Goal: Information Seeking & Learning: Check status

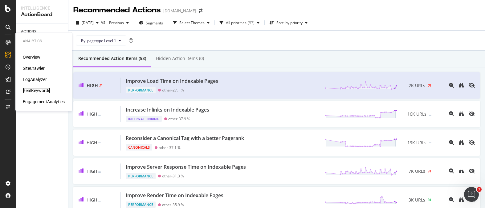
click at [38, 89] on div "RealKeywords" at bounding box center [36, 90] width 27 height 6
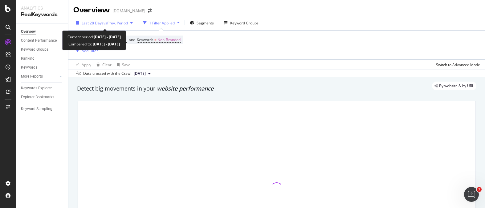
click at [121, 24] on span "vs Prev. Period" at bounding box center [116, 22] width 24 height 5
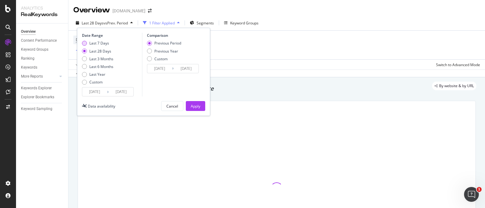
click at [87, 42] on div "Last 7 Days" at bounding box center [97, 42] width 31 height 5
type input "[DATE]"
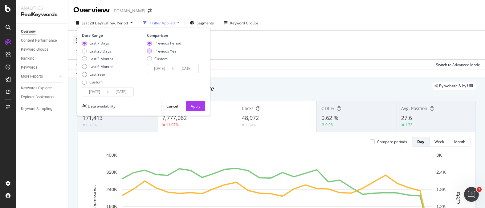
click at [150, 51] on div "Previous Year" at bounding box center [149, 50] width 5 height 5
type input "[DATE]"
click at [194, 104] on div "Apply" at bounding box center [196, 105] width 10 height 5
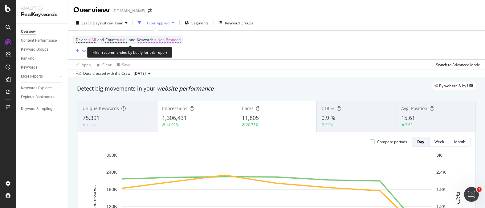
click at [175, 41] on span "Non-Branded" at bounding box center [169, 39] width 23 height 9
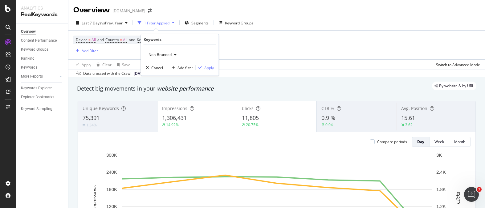
click at [168, 51] on div "Non-Branded" at bounding box center [162, 54] width 33 height 9
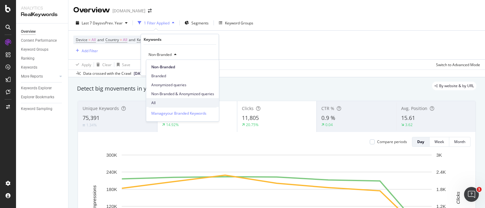
click at [164, 100] on span "All" at bounding box center [182, 103] width 63 height 6
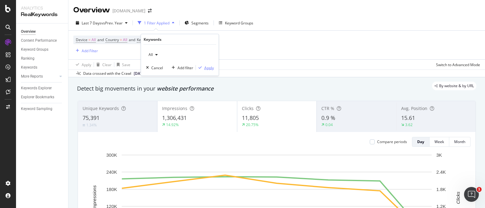
click at [206, 68] on div "Apply" at bounding box center [209, 67] width 10 height 5
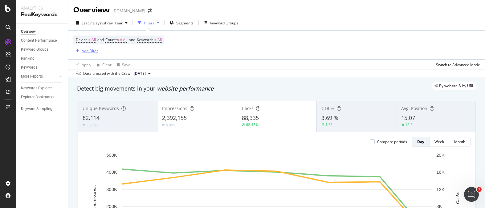
click at [91, 51] on div "Add Filter" at bounding box center [90, 50] width 16 height 5
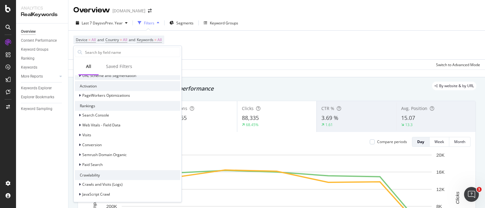
scroll to position [75, 0]
click at [121, 157] on div "Semrush Domain Organic" at bounding box center [127, 154] width 105 height 9
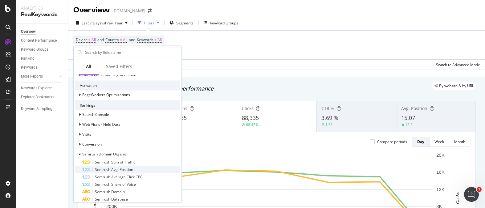
click at [135, 169] on div "Semrush Avg. Position" at bounding box center [131, 169] width 98 height 7
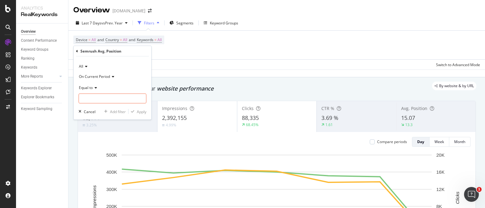
click at [97, 89] on icon at bounding box center [95, 87] width 4 height 4
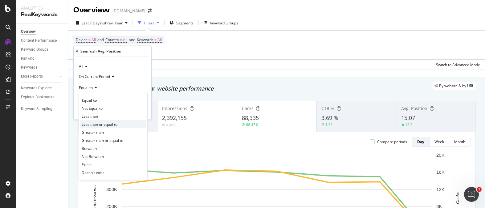
click at [124, 126] on div "Less than or equal to" at bounding box center [113, 124] width 66 height 8
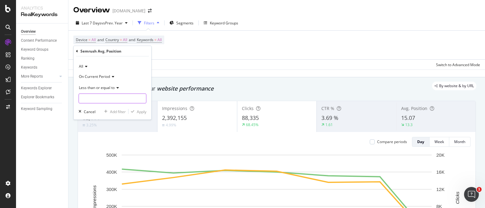
click at [118, 98] on input "number" at bounding box center [113, 98] width 68 height 10
type input "3"
click at [137, 112] on div "button" at bounding box center [133, 111] width 8 height 4
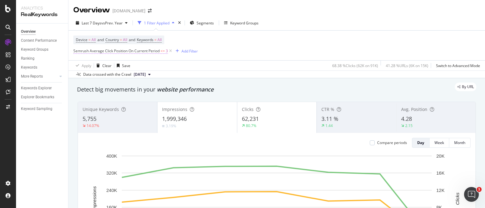
click at [164, 52] on span "<=" at bounding box center [163, 50] width 4 height 5
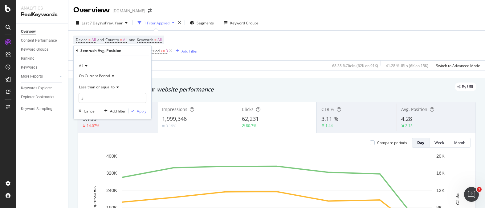
click at [84, 73] on div "On Current Period" at bounding box center [113, 76] width 68 height 10
click at [116, 98] on span "On Compared Period" at bounding box center [100, 96] width 36 height 5
click at [136, 112] on div "button" at bounding box center [133, 111] width 8 height 4
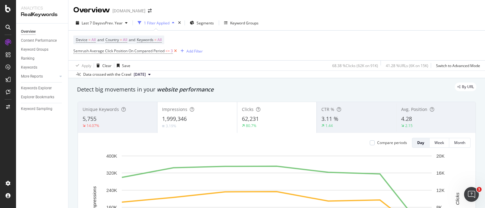
click at [176, 53] on icon at bounding box center [175, 51] width 5 height 6
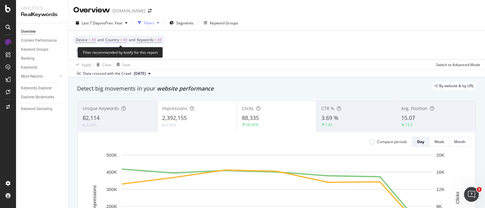
click at [121, 39] on span "Country = All" at bounding box center [116, 40] width 22 height 6
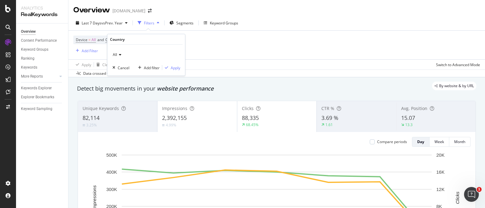
click at [121, 53] on icon at bounding box center [119, 55] width 4 height 4
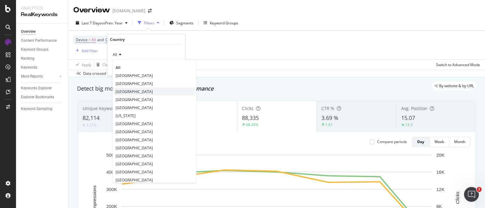
click at [129, 89] on span "[GEOGRAPHIC_DATA]" at bounding box center [134, 90] width 37 height 5
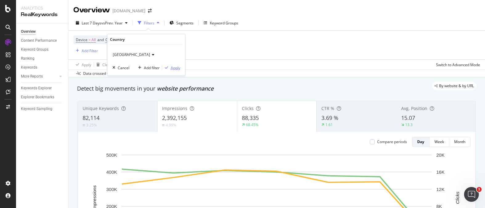
click at [167, 67] on icon "button" at bounding box center [166, 68] width 3 height 4
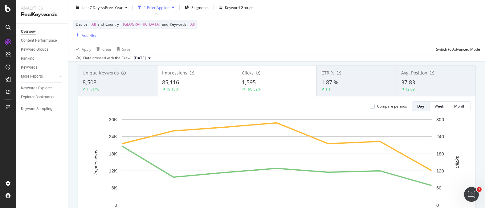
scroll to position [33, 0]
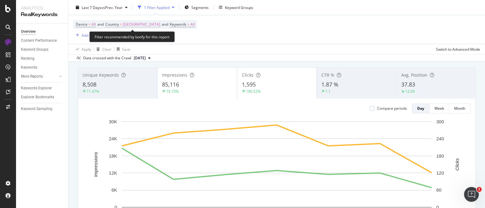
click at [142, 25] on span "[GEOGRAPHIC_DATA]" at bounding box center [141, 24] width 37 height 9
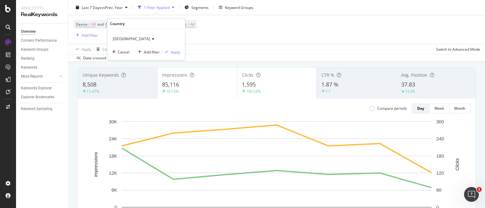
click at [135, 39] on span "[GEOGRAPHIC_DATA]" at bounding box center [131, 38] width 37 height 5
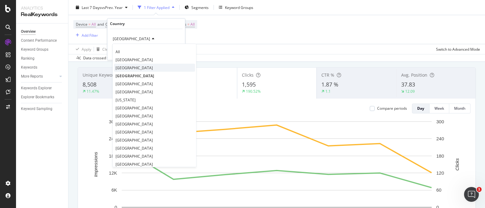
click at [141, 70] on div "[GEOGRAPHIC_DATA]" at bounding box center [154, 68] width 81 height 8
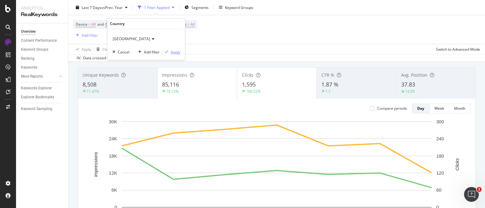
click at [171, 51] on div "Apply" at bounding box center [176, 51] width 10 height 5
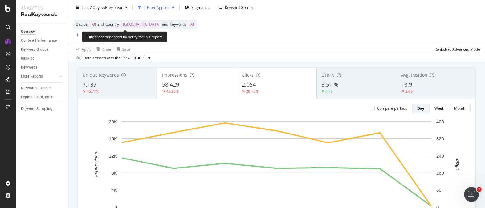
click at [125, 24] on span "[GEOGRAPHIC_DATA]" at bounding box center [141, 24] width 37 height 9
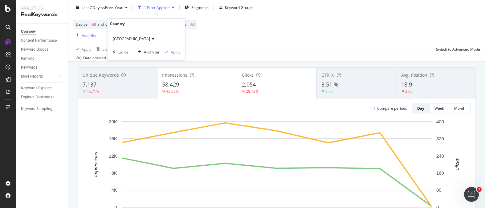
click at [119, 38] on span "[GEOGRAPHIC_DATA]" at bounding box center [131, 38] width 37 height 5
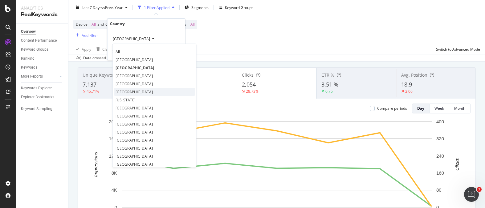
click at [147, 88] on div "[GEOGRAPHIC_DATA]" at bounding box center [154, 92] width 81 height 8
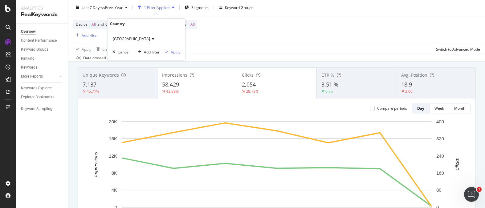
click at [170, 54] on div "Apply" at bounding box center [171, 52] width 18 height 6
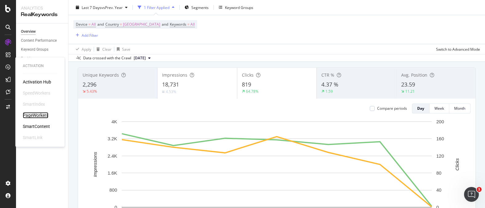
click at [43, 114] on div "PageWorkers" at bounding box center [36, 115] width 26 height 6
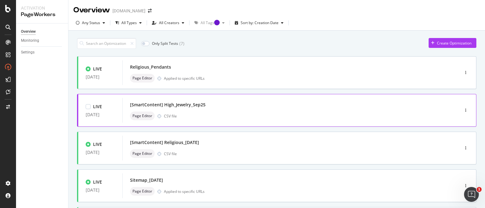
click at [257, 101] on div "[SmartContent] High_Jewelry_Sep25" at bounding box center [281, 104] width 303 height 9
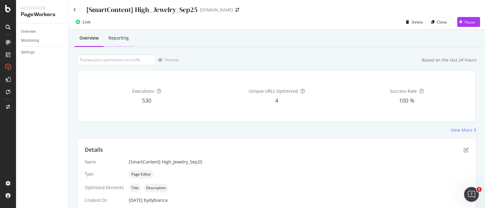
click at [127, 40] on div "Reporting" at bounding box center [119, 38] width 20 height 6
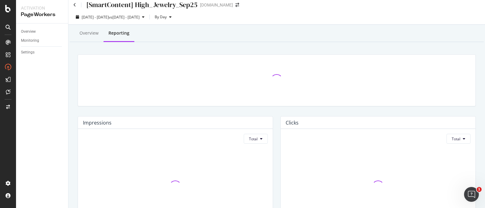
scroll to position [5, 0]
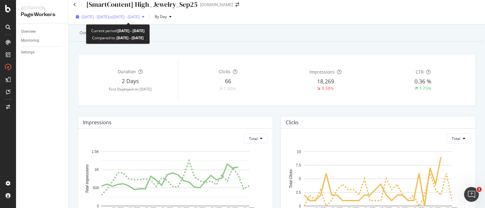
click at [135, 17] on span "vs [DATE] - [DATE]" at bounding box center [124, 16] width 31 height 5
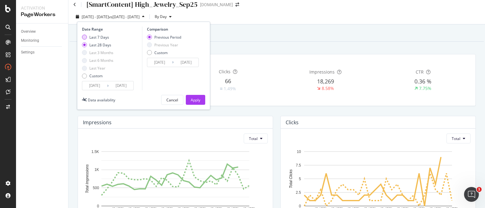
click at [84, 37] on div "Last 7 Days" at bounding box center [84, 37] width 5 height 5
type input "[DATE]"
click at [193, 94] on div "Date Range Last 7 Days Last 28 Days Last 3 Months Last 6 Months Last Year Custo…" at bounding box center [143, 66] width 133 height 88
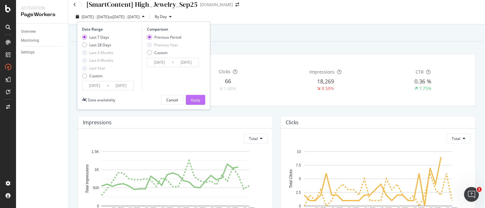
click at [193, 98] on div "Apply" at bounding box center [196, 99] width 10 height 5
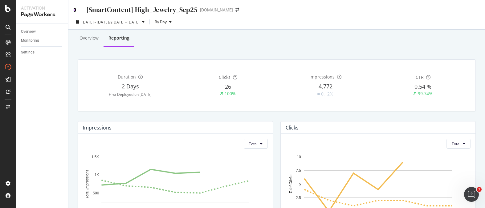
click at [75, 10] on icon at bounding box center [74, 10] width 3 height 4
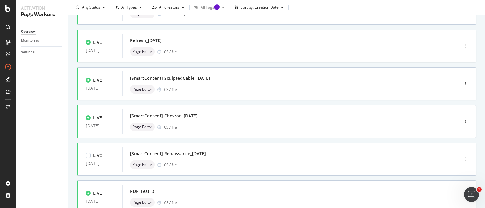
scroll to position [160, 0]
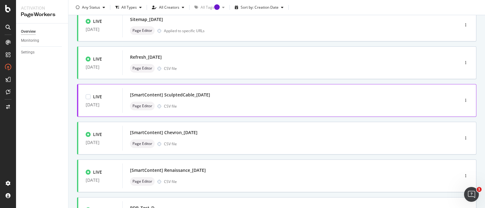
click at [248, 109] on div "Page Editor CSV file" at bounding box center [281, 105] width 303 height 9
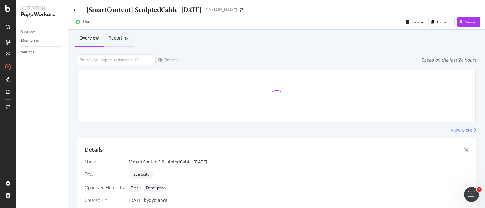
click at [131, 41] on div "Reporting" at bounding box center [119, 38] width 30 height 17
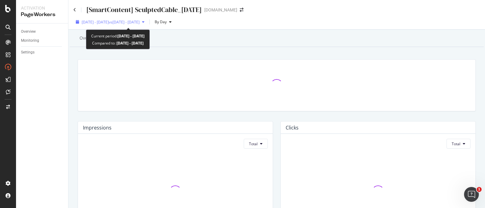
click at [147, 18] on div "[DATE] - [DATE] vs [DATE] - [DATE]" at bounding box center [110, 21] width 74 height 9
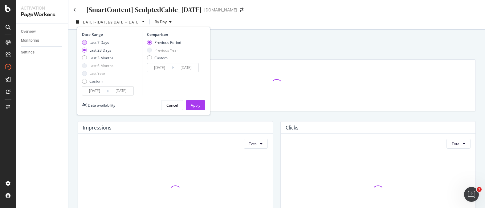
click at [86, 43] on div "Last 7 Days" at bounding box center [84, 42] width 5 height 5
type input "[DATE]"
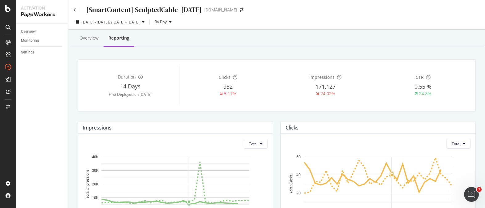
click at [222, 42] on div "Overview Reporting" at bounding box center [277, 38] width 414 height 17
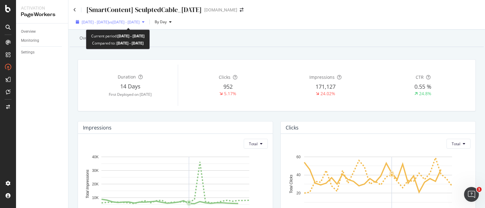
click at [108, 23] on span "[DATE] - [DATE]" at bounding box center [95, 21] width 27 height 5
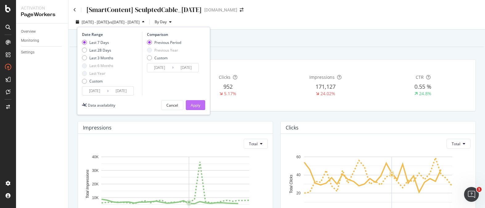
click at [196, 101] on div "Apply" at bounding box center [196, 104] width 10 height 9
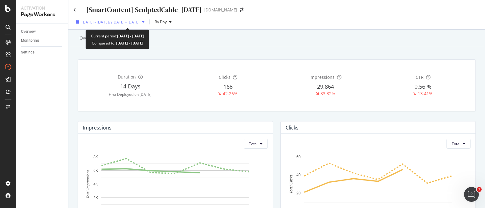
click at [84, 22] on span "[DATE] - [DATE]" at bounding box center [95, 21] width 27 height 5
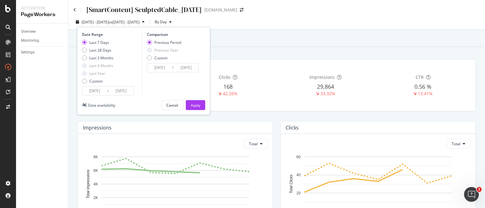
click at [103, 89] on input "[DATE]" at bounding box center [94, 90] width 25 height 9
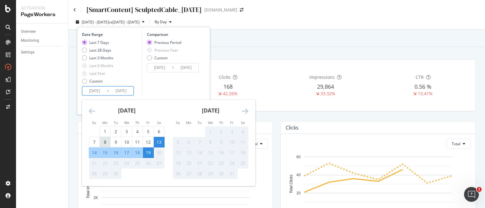
click at [107, 139] on div "8" at bounding box center [105, 142] width 10 height 6
type input "[DATE]"
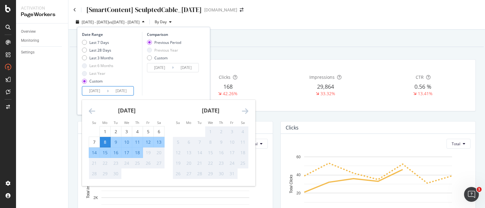
click at [157, 89] on div "Comparison Previous Period Previous Year Custom [DATE] Navigate forward to inte…" at bounding box center [171, 64] width 59 height 64
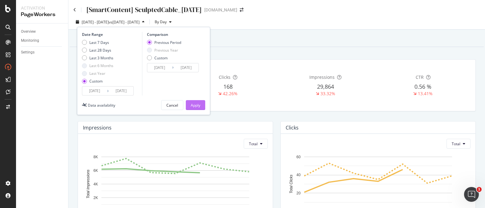
click at [198, 105] on div "Apply" at bounding box center [196, 104] width 10 height 5
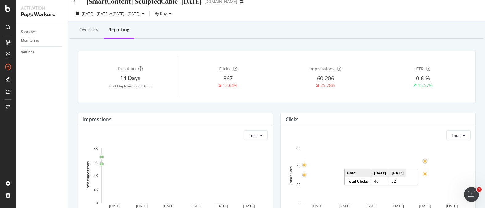
scroll to position [3, 0]
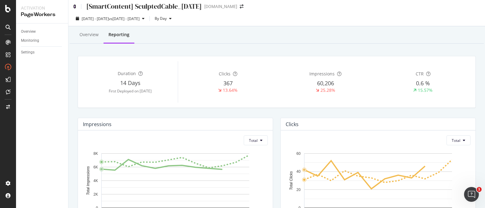
click at [76, 6] on icon at bounding box center [74, 6] width 3 height 4
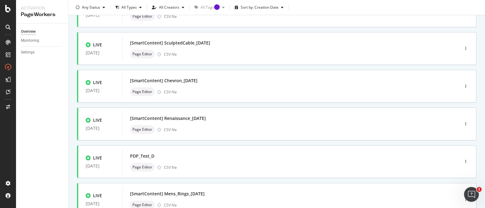
scroll to position [216, 0]
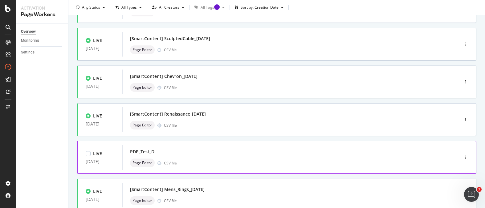
click at [211, 150] on div "PDP_Test_D" at bounding box center [281, 151] width 303 height 9
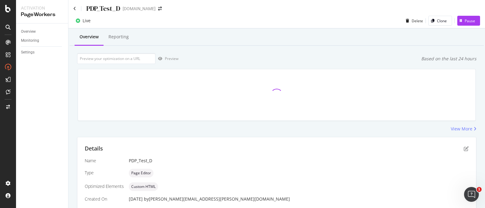
scroll to position [1, 0]
click at [126, 39] on div "Reporting" at bounding box center [119, 37] width 20 height 6
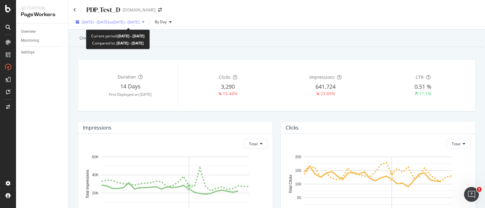
click at [137, 23] on span "vs [DATE] - [DATE]" at bounding box center [124, 21] width 31 height 5
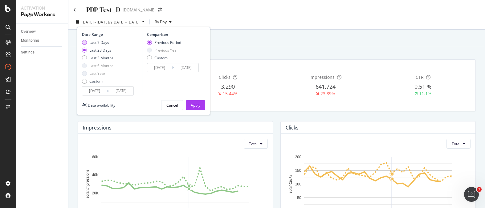
click at [87, 40] on div "Last 7 Days" at bounding box center [97, 42] width 31 height 5
type input "[DATE]"
click at [103, 91] on input "[DATE]" at bounding box center [94, 90] width 25 height 9
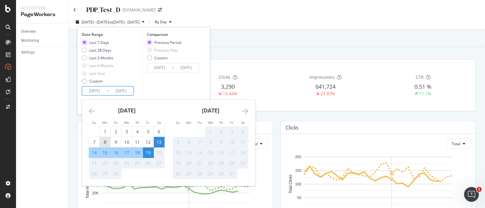
click at [107, 139] on div "8" at bounding box center [105, 142] width 10 height 6
type input "[DATE]"
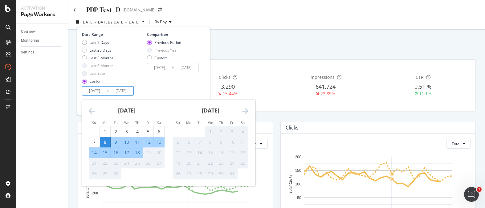
click at [158, 93] on div "Comparison Previous Period Previous Year Custom [DATE] Navigate forward to inte…" at bounding box center [171, 64] width 59 height 64
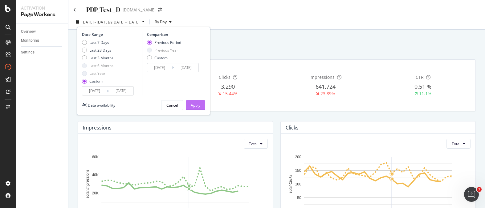
click at [204, 107] on button "Apply" at bounding box center [195, 105] width 19 height 10
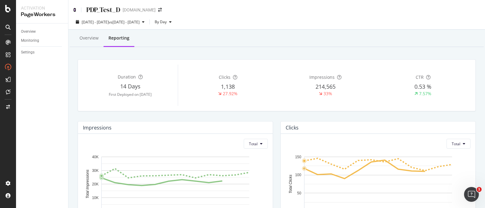
click at [75, 8] on icon at bounding box center [74, 10] width 3 height 4
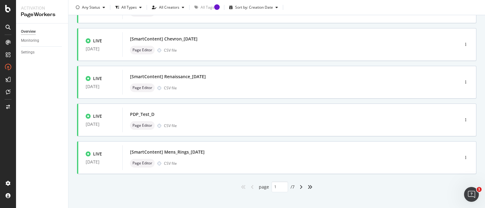
scroll to position [260, 0]
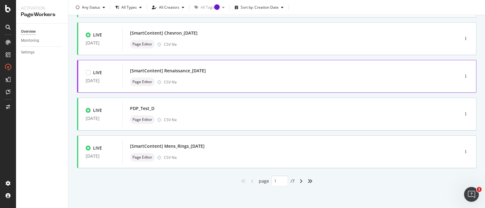
click at [239, 83] on div "Page Editor CSV file" at bounding box center [281, 81] width 303 height 9
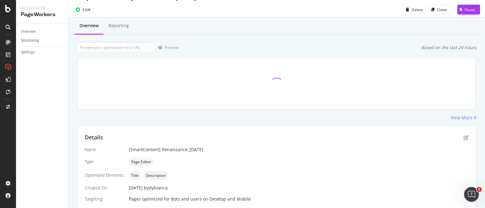
scroll to position [9, 0]
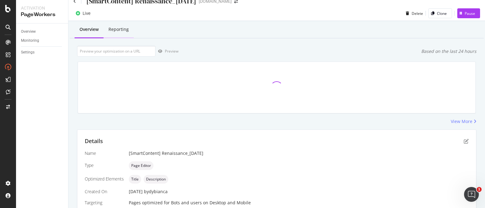
click at [126, 30] on div "Reporting" at bounding box center [119, 29] width 20 height 6
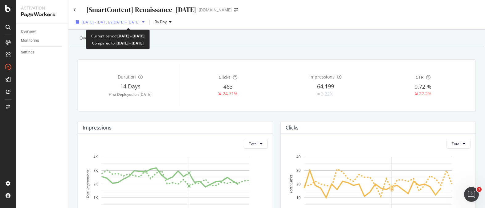
click at [118, 26] on div "[DATE] - [DATE] vs [DATE] - [DATE]" at bounding box center [110, 21] width 74 height 9
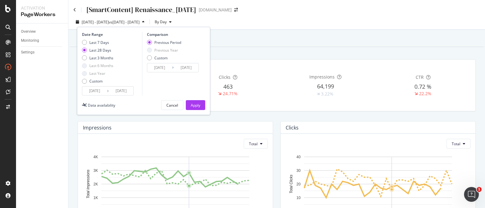
click at [104, 90] on input "[DATE]" at bounding box center [94, 90] width 25 height 9
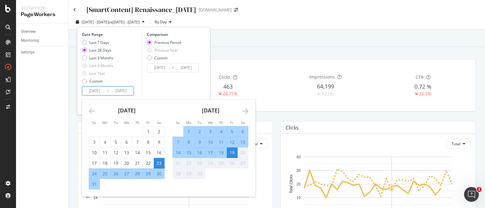
click at [191, 143] on div "8" at bounding box center [189, 142] width 10 height 6
type input "[DATE]"
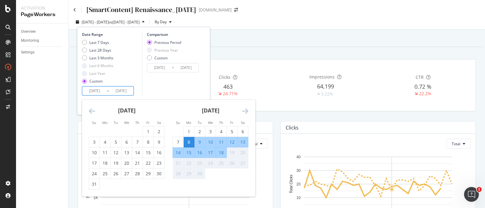
click at [168, 84] on div "Comparison Previous Period Previous Year Custom [DATE] Navigate forward to inte…" at bounding box center [171, 64] width 59 height 64
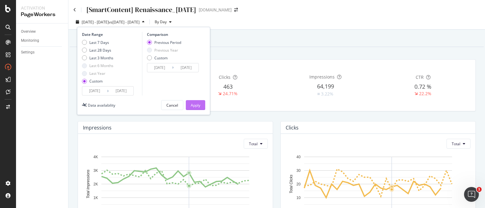
click at [201, 103] on button "Apply" at bounding box center [195, 105] width 19 height 10
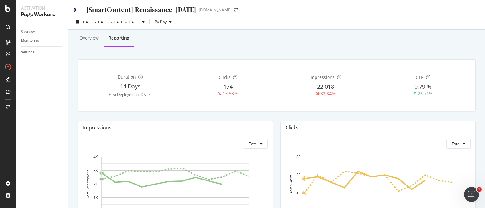
click at [76, 10] on icon at bounding box center [74, 10] width 3 height 4
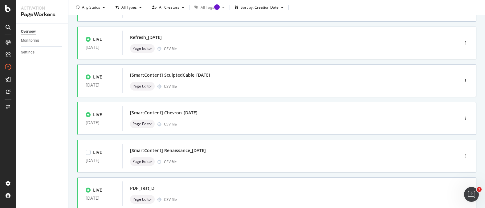
scroll to position [178, 0]
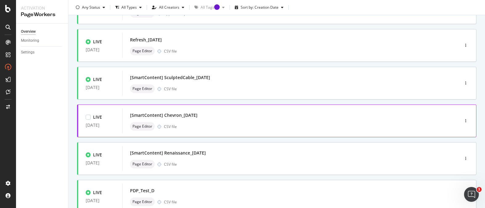
click at [290, 117] on div "[SmartContent] Chevron_[DATE]" at bounding box center [281, 115] width 303 height 9
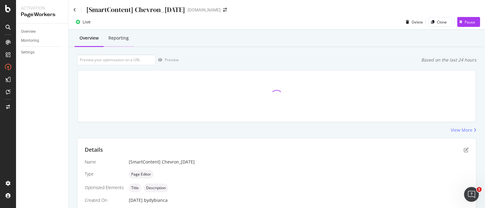
click at [123, 34] on div "Reporting" at bounding box center [119, 38] width 30 height 17
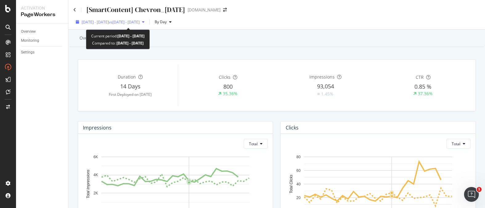
click at [140, 23] on span "vs [DATE] - [DATE]" at bounding box center [124, 21] width 31 height 5
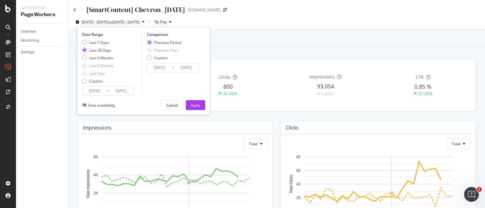
click at [102, 91] on input "[DATE]" at bounding box center [94, 90] width 25 height 9
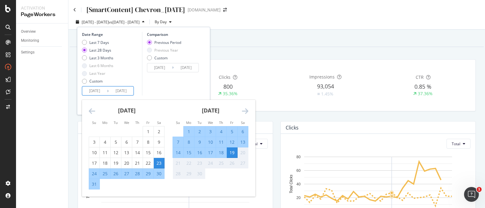
click at [189, 142] on div "8" at bounding box center [189, 142] width 10 height 6
type input "[DATE]"
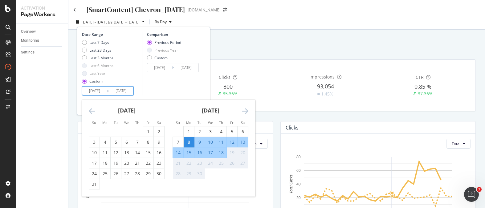
click at [187, 88] on div "Comparison Previous Period Previous Year Custom [DATE] Navigate forward to inte…" at bounding box center [171, 64] width 59 height 64
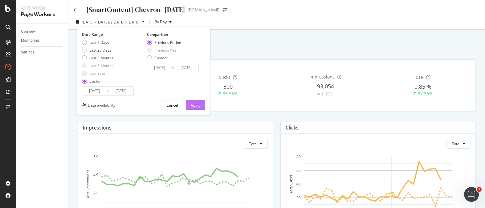
click at [203, 106] on button "Apply" at bounding box center [195, 105] width 19 height 10
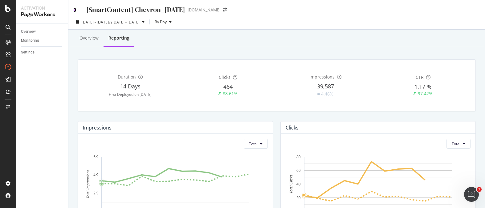
click at [75, 11] on icon at bounding box center [74, 10] width 3 height 4
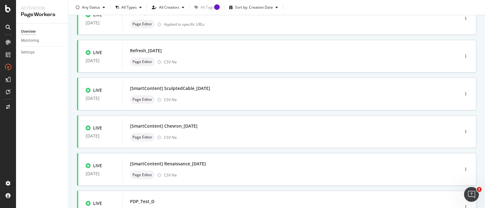
scroll to position [260, 0]
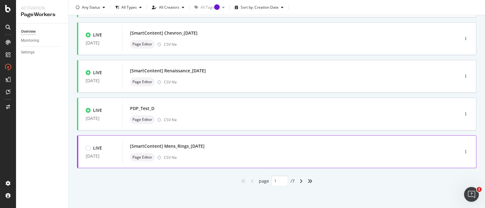
click at [199, 159] on div "Page Editor CSV file" at bounding box center [281, 157] width 303 height 9
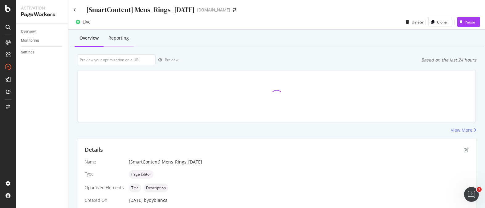
click at [120, 35] on div "Reporting" at bounding box center [119, 38] width 20 height 6
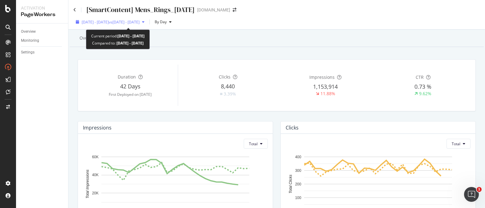
click at [140, 22] on span "vs [DATE] - [DATE]" at bounding box center [124, 21] width 31 height 5
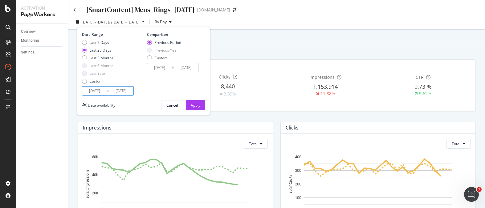
click at [99, 89] on input "[DATE]" at bounding box center [94, 90] width 25 height 9
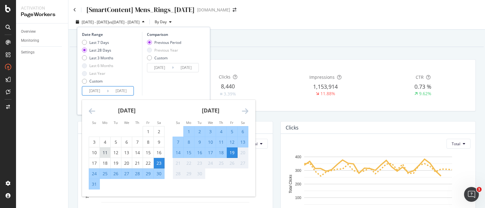
click at [109, 149] on div "11" at bounding box center [105, 152] width 10 height 10
type input "[DATE]"
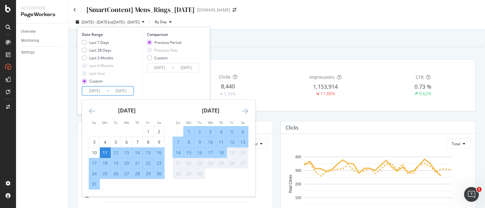
click at [158, 90] on div "Comparison Previous Period Previous Year Custom [DATE] Navigate forward to inte…" at bounding box center [171, 64] width 59 height 64
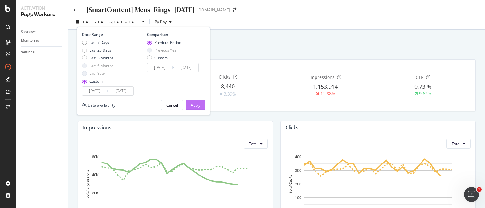
click at [201, 105] on button "Apply" at bounding box center [195, 105] width 19 height 10
